Goal: Task Accomplishment & Management: Manage account settings

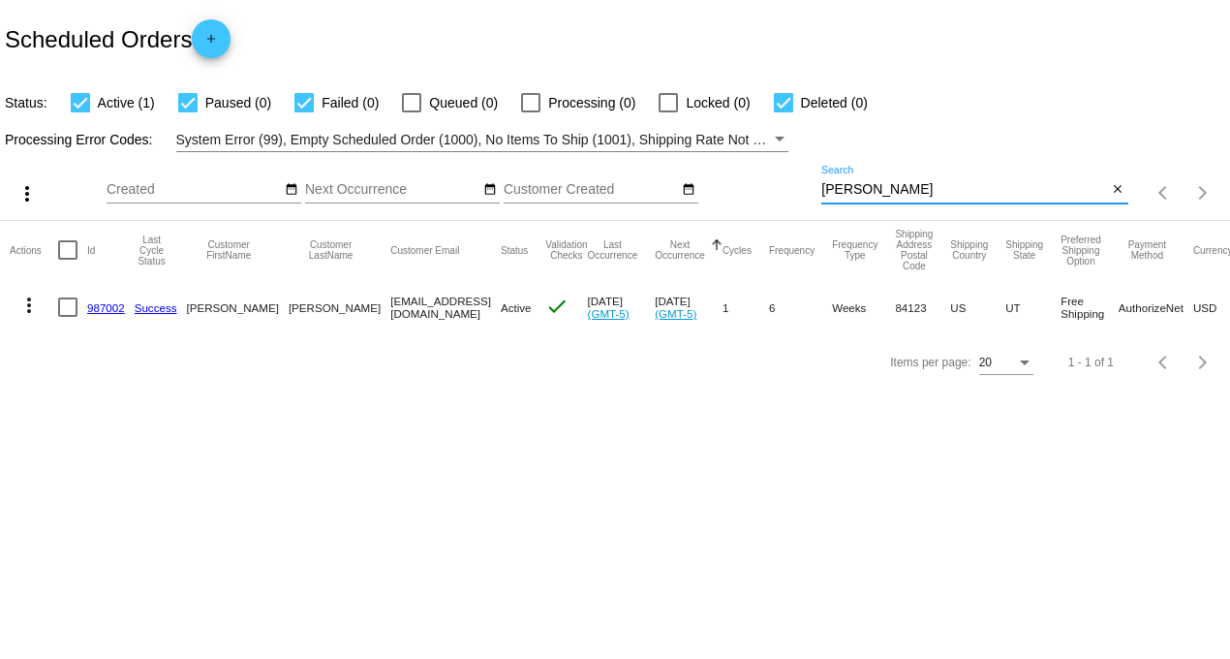
drag, startPoint x: 858, startPoint y: 186, endPoint x: 693, endPoint y: 215, distance: 168.2
click at [700, 171] on div "more_vert Aug Jan Feb Mar [DATE]" at bounding box center [615, 186] width 1230 height 69
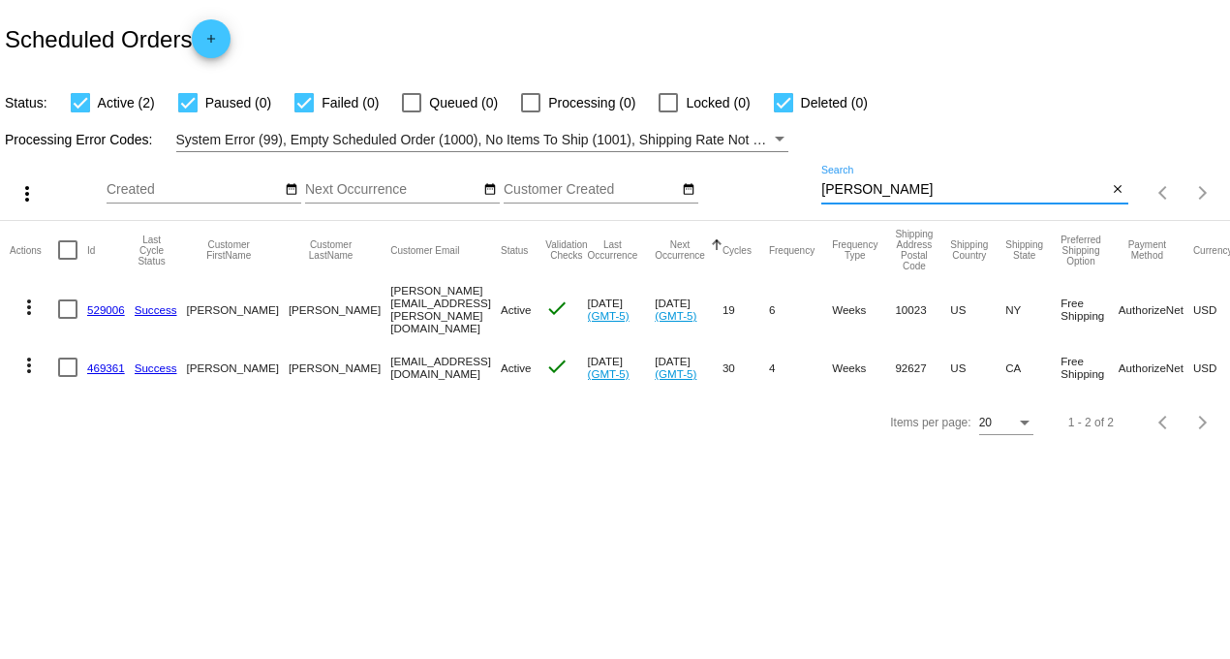
type input "[PERSON_NAME]"
click at [107, 364] on link "469361" at bounding box center [106, 367] width 38 height 13
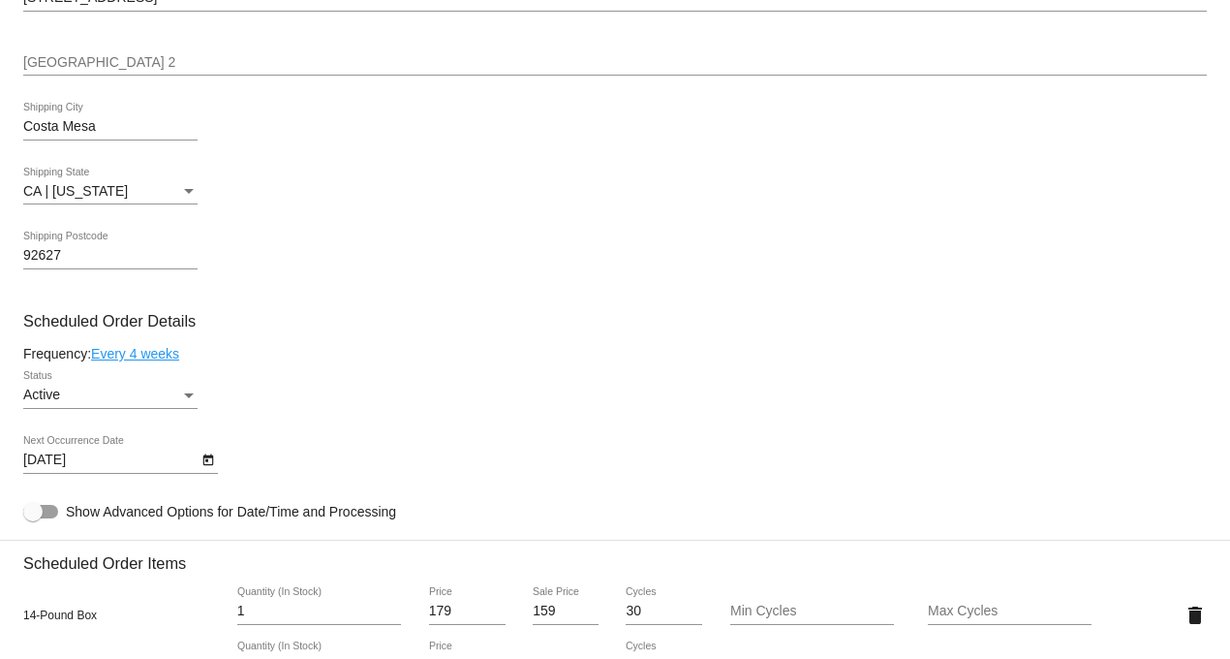
scroll to position [860, 0]
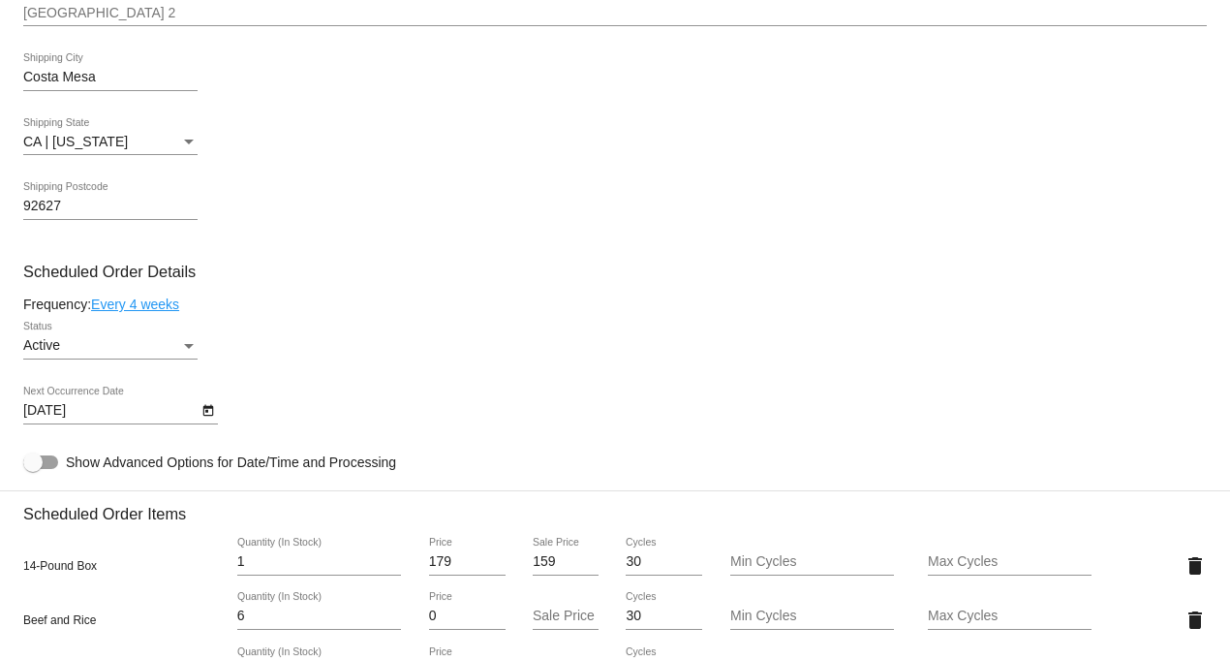
click at [210, 420] on icon "Open calendar" at bounding box center [209, 410] width 14 height 23
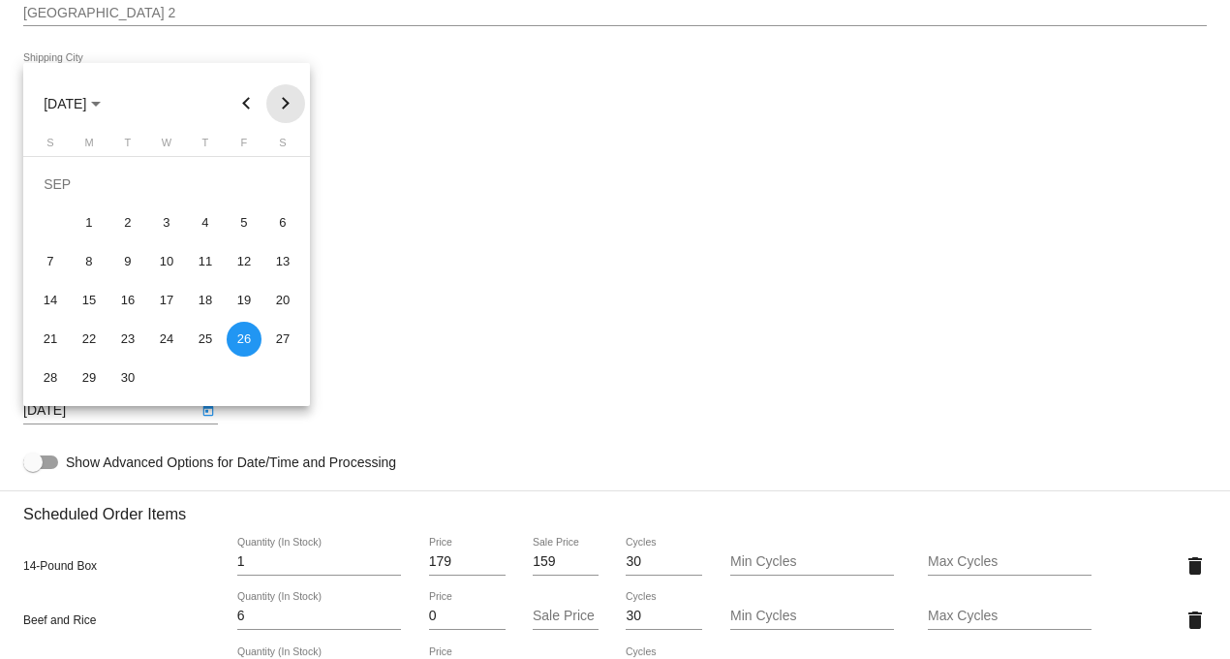
click at [283, 108] on button "Next month" at bounding box center [285, 103] width 39 height 39
click at [248, 217] on div "10" at bounding box center [244, 222] width 35 height 35
type input "[DATE]"
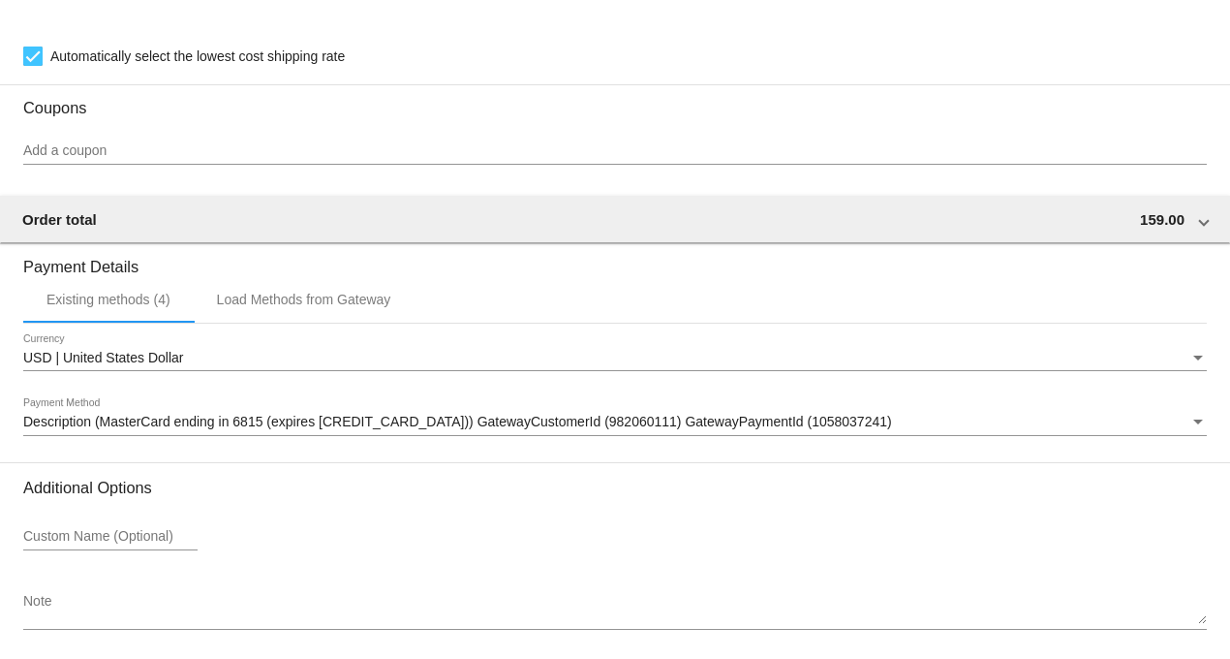
scroll to position [1814, 0]
